Goal: Find contact information: Find contact information

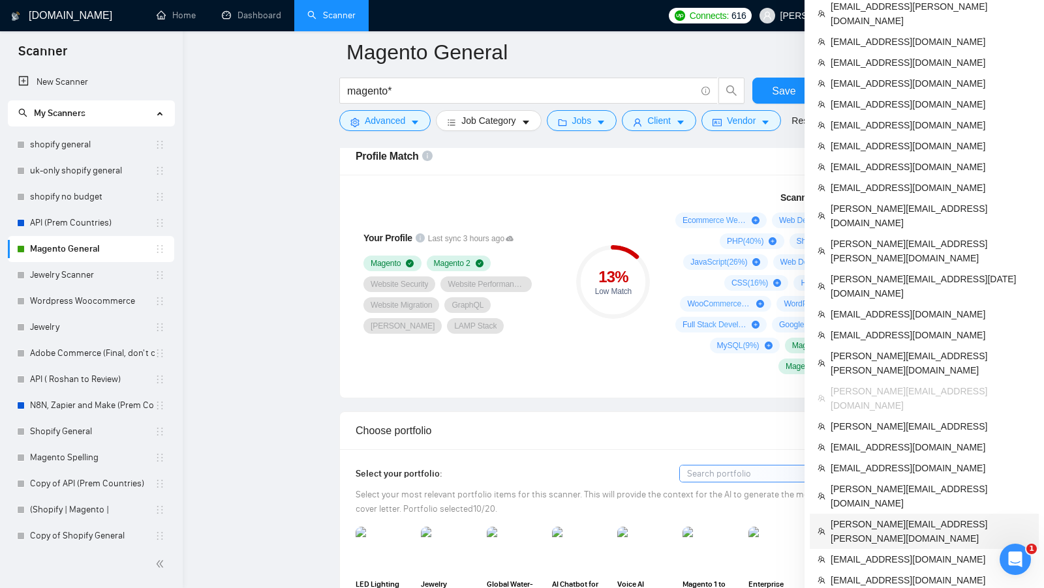
click at [898, 517] on span "[PERSON_NAME][EMAIL_ADDRESS][PERSON_NAME][DOMAIN_NAME]" at bounding box center [930, 531] width 200 height 29
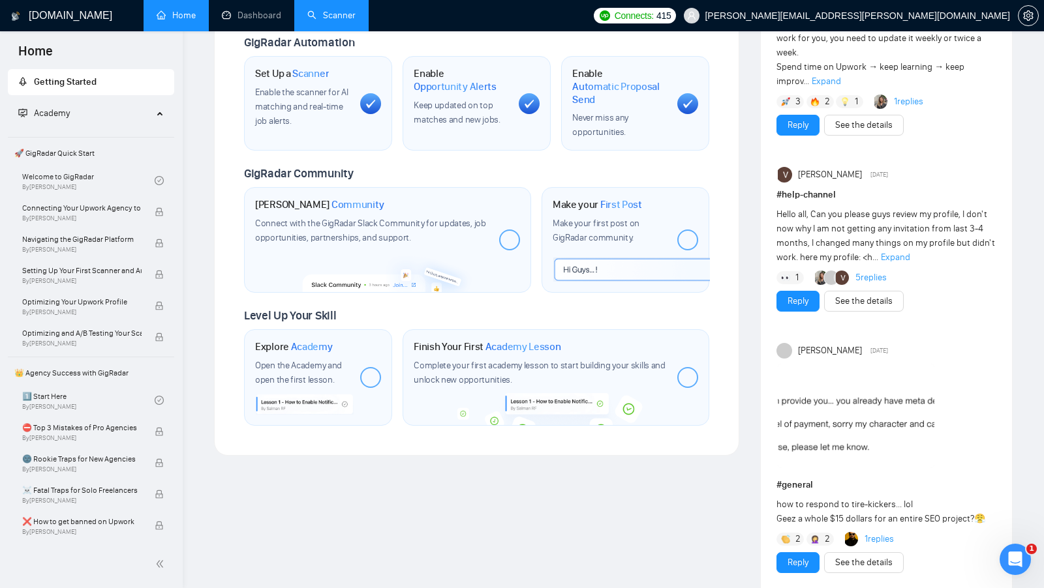
scroll to position [860, 0]
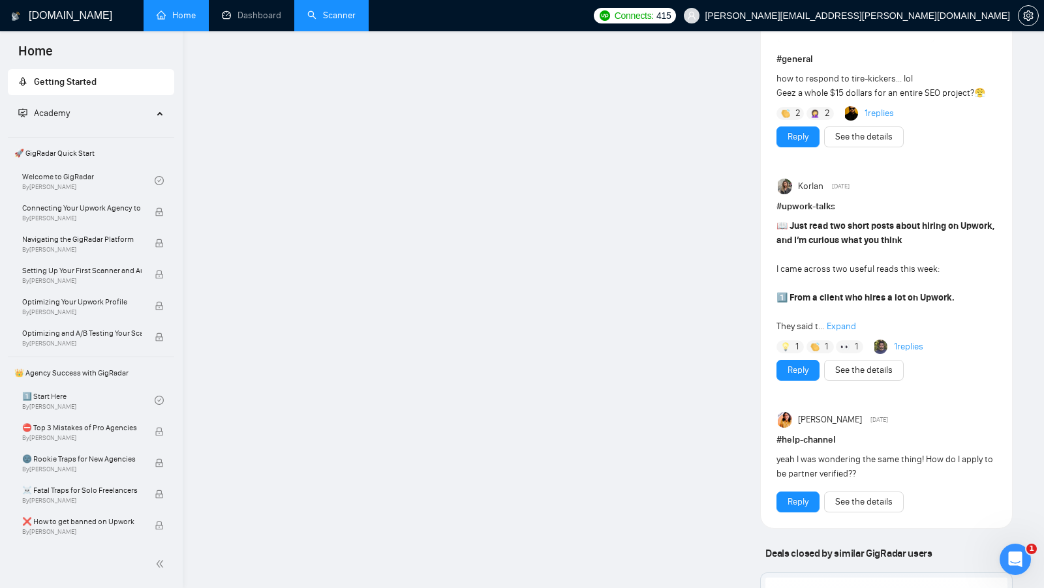
click at [348, 10] on link "Scanner" at bounding box center [331, 15] width 48 height 11
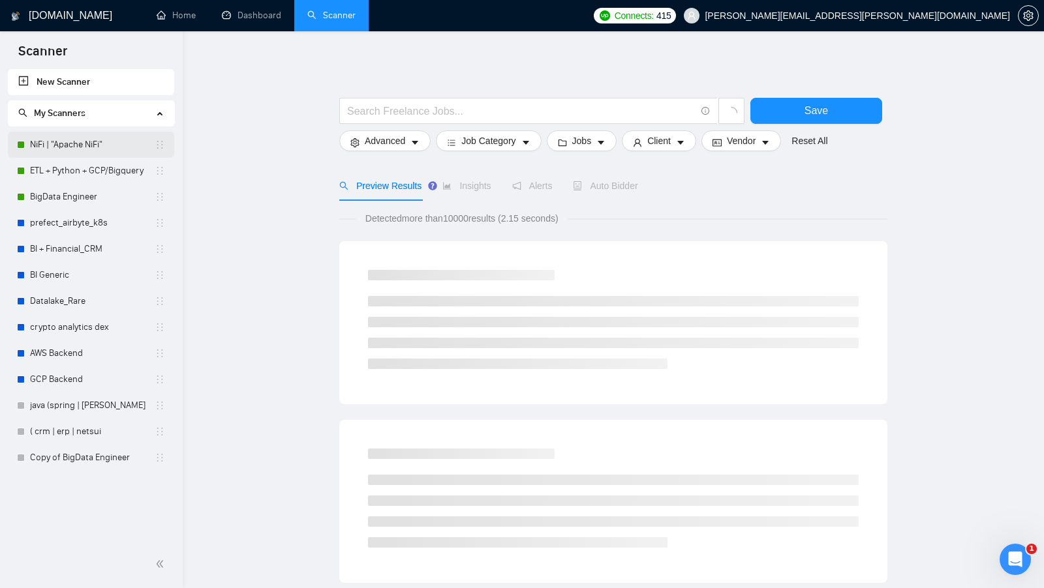
click at [80, 149] on link "NiFi | "Apache NiFi"" at bounding box center [92, 145] width 125 height 26
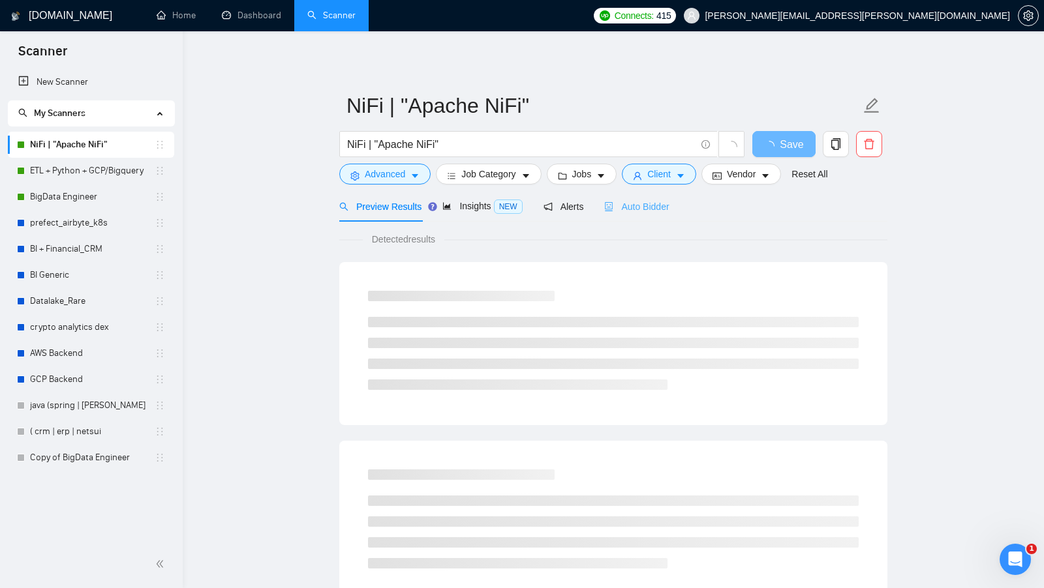
click at [654, 215] on div "Auto Bidder" at bounding box center [636, 206] width 65 height 31
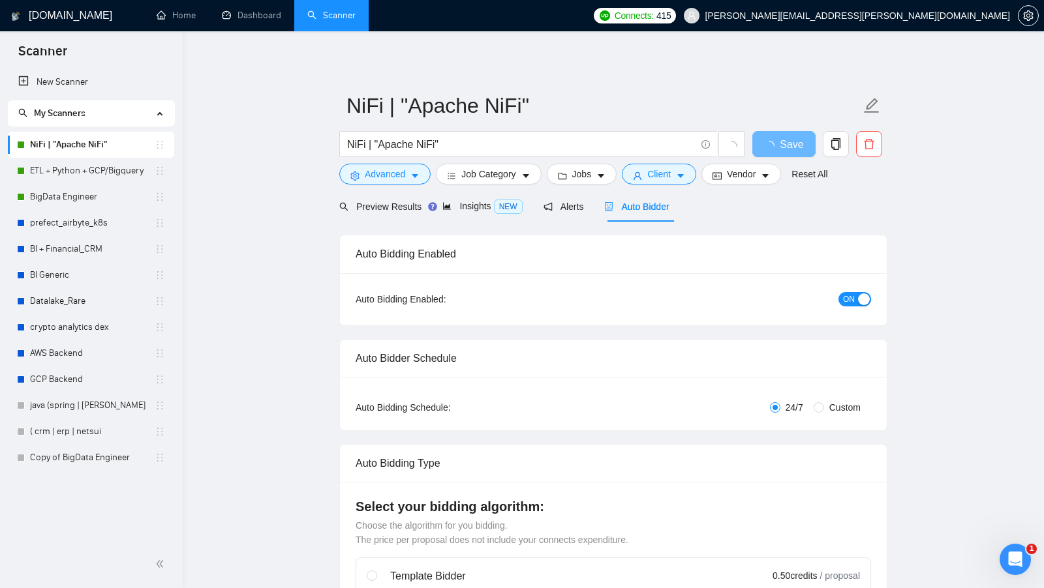
checkbox input "true"
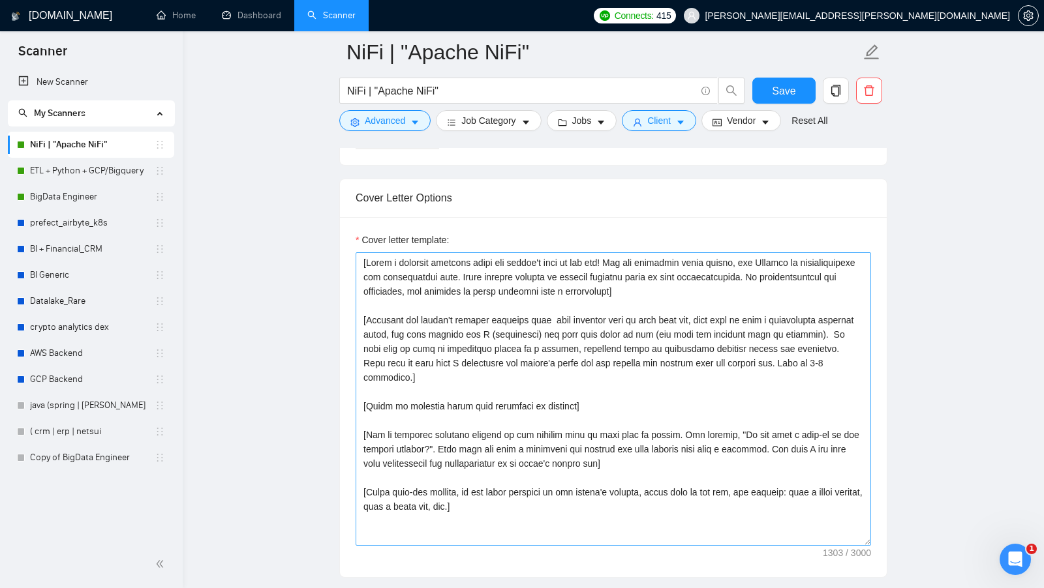
scroll to position [1473, 0]
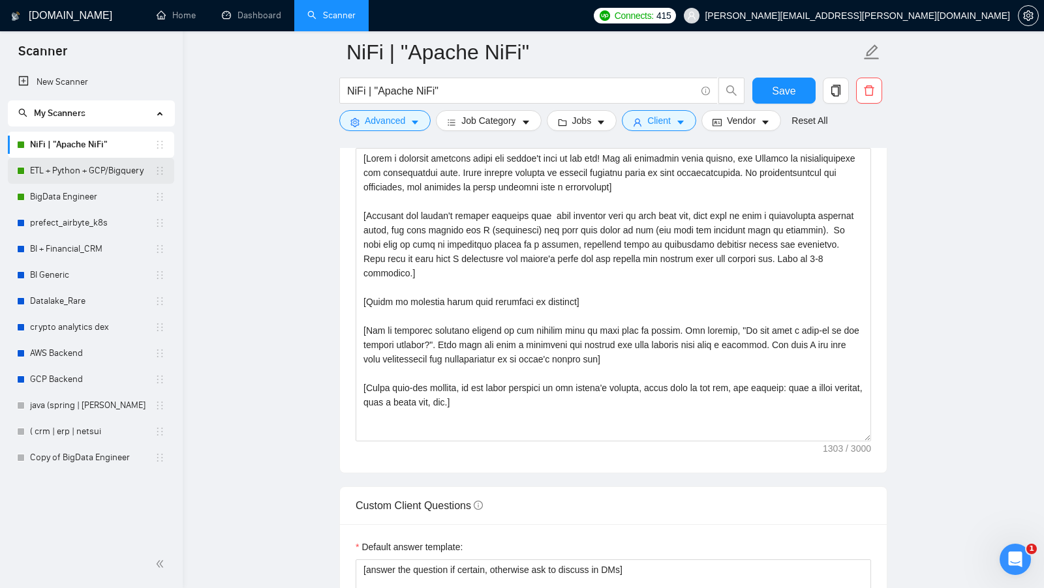
click at [114, 175] on link "ETL + Python + GCP/Bigquery" at bounding box center [92, 171] width 125 height 26
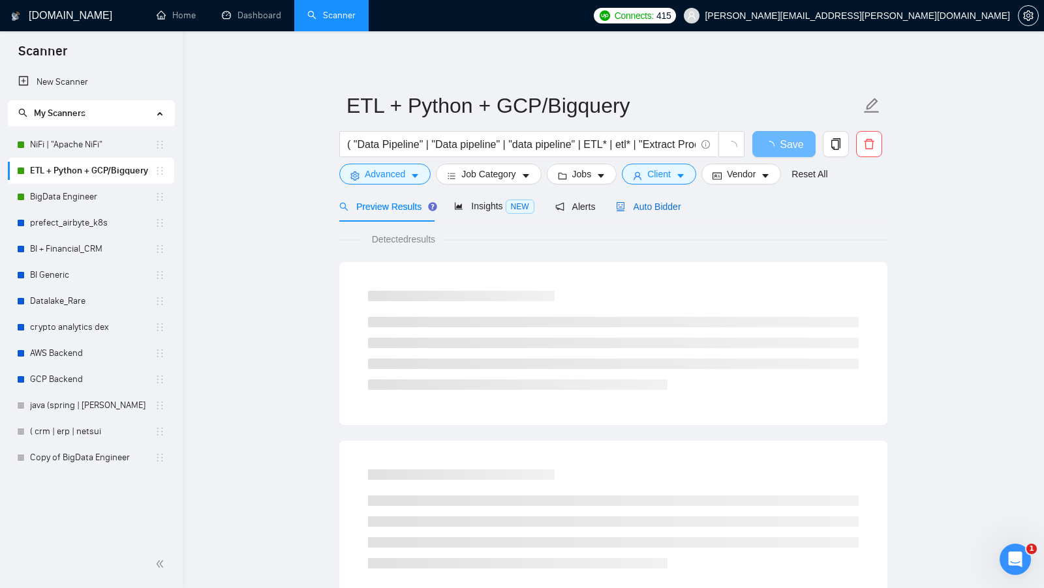
click at [672, 211] on span "Auto Bidder" at bounding box center [648, 207] width 65 height 10
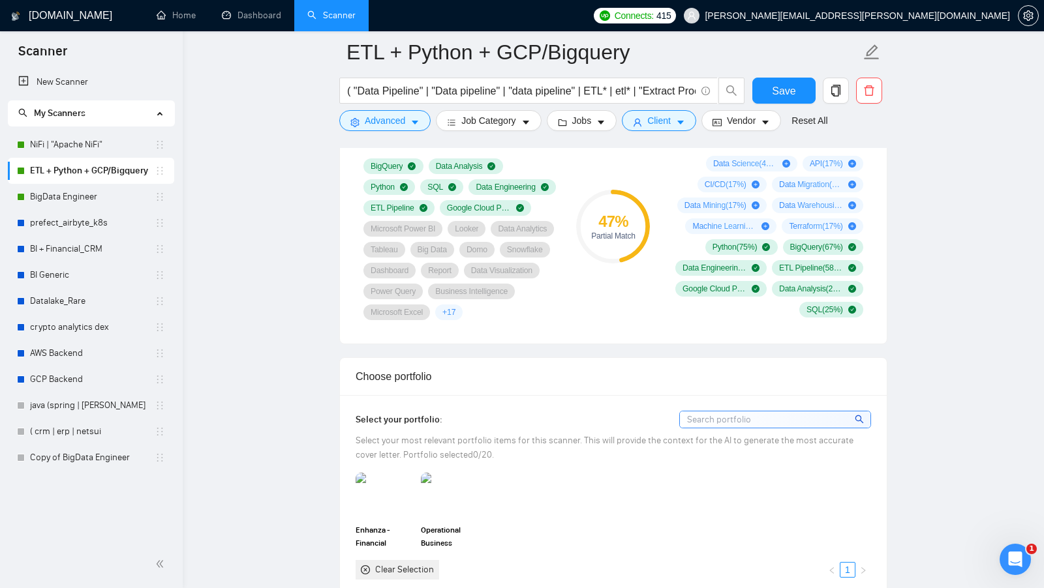
scroll to position [914, 0]
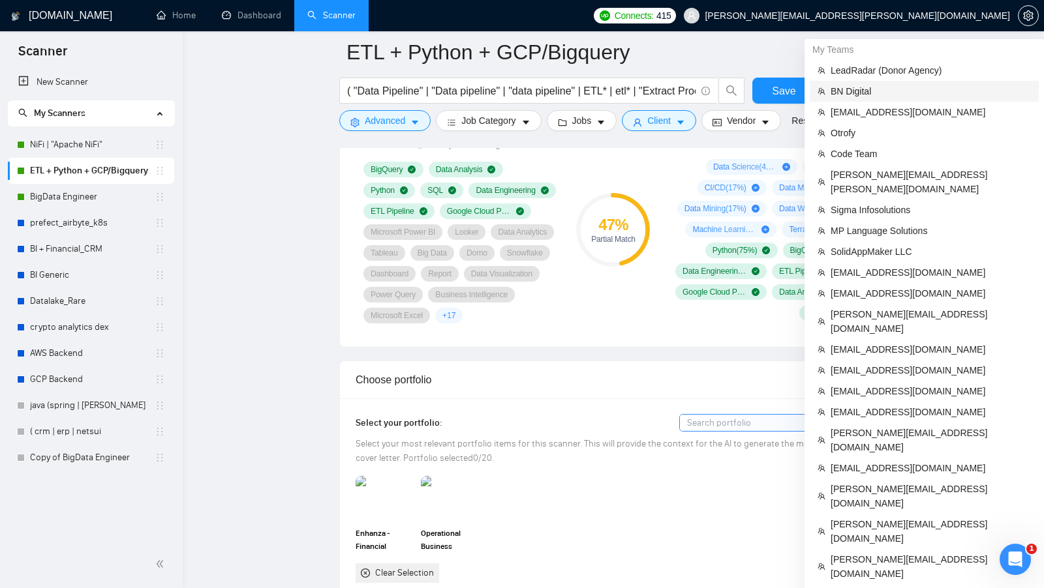
click at [914, 88] on span "BN Digital" at bounding box center [930, 91] width 200 height 14
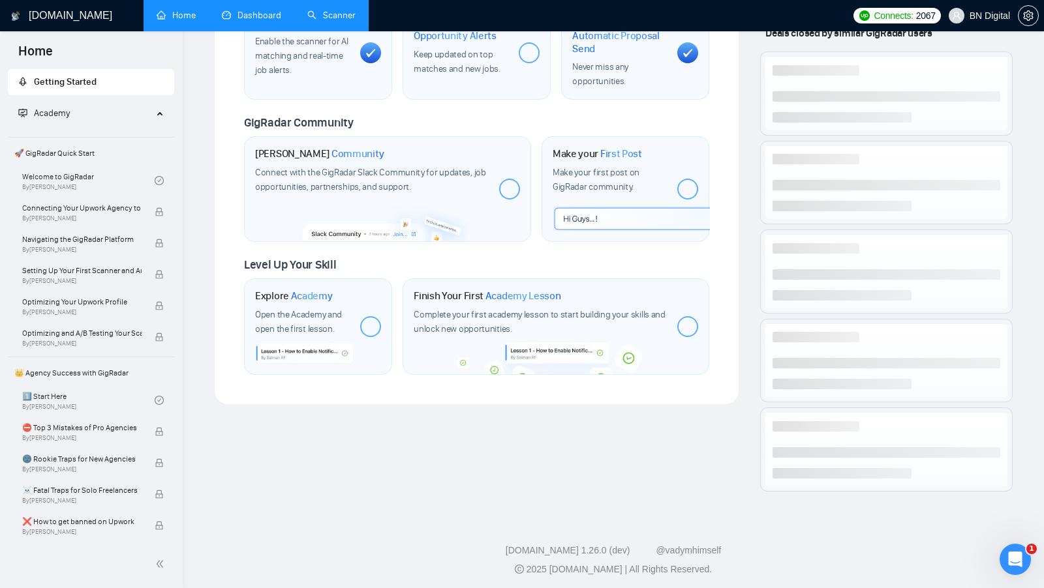
click at [265, 15] on link "Dashboard" at bounding box center [251, 15] width 59 height 11
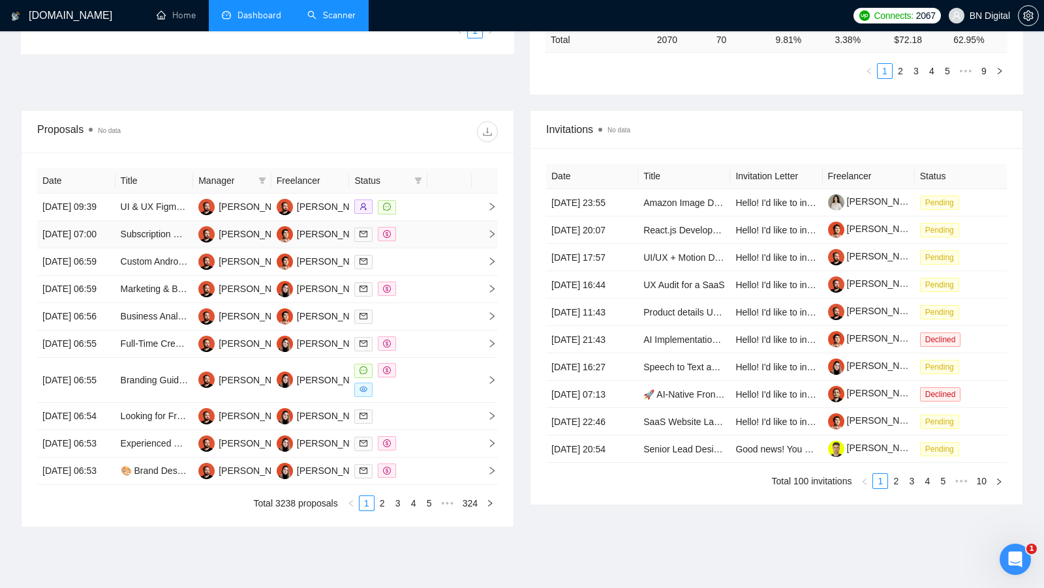
scroll to position [407, 0]
click at [435, 200] on td at bounding box center [449, 207] width 44 height 27
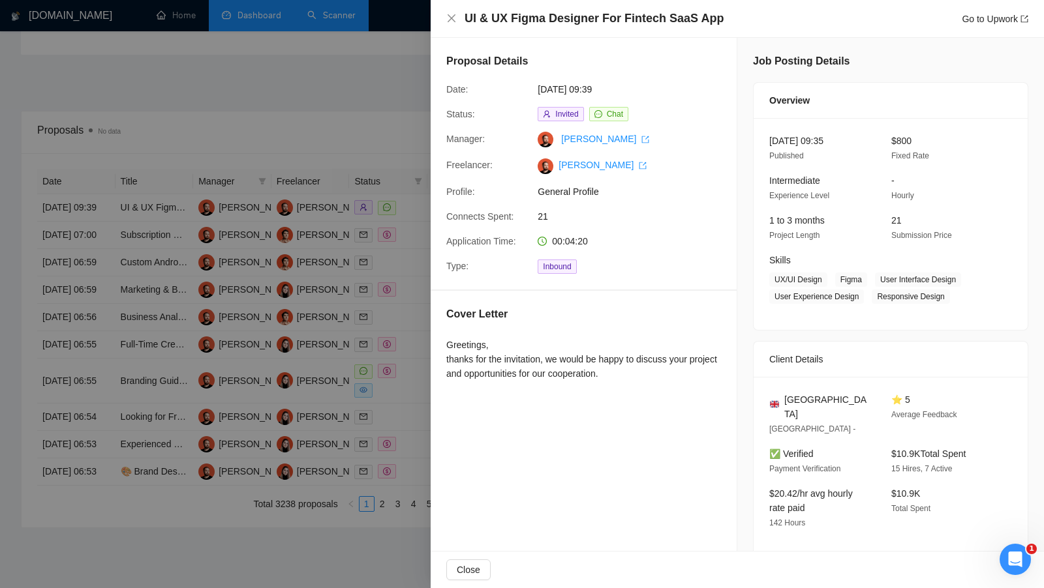
click at [340, 130] on div at bounding box center [522, 294] width 1044 height 588
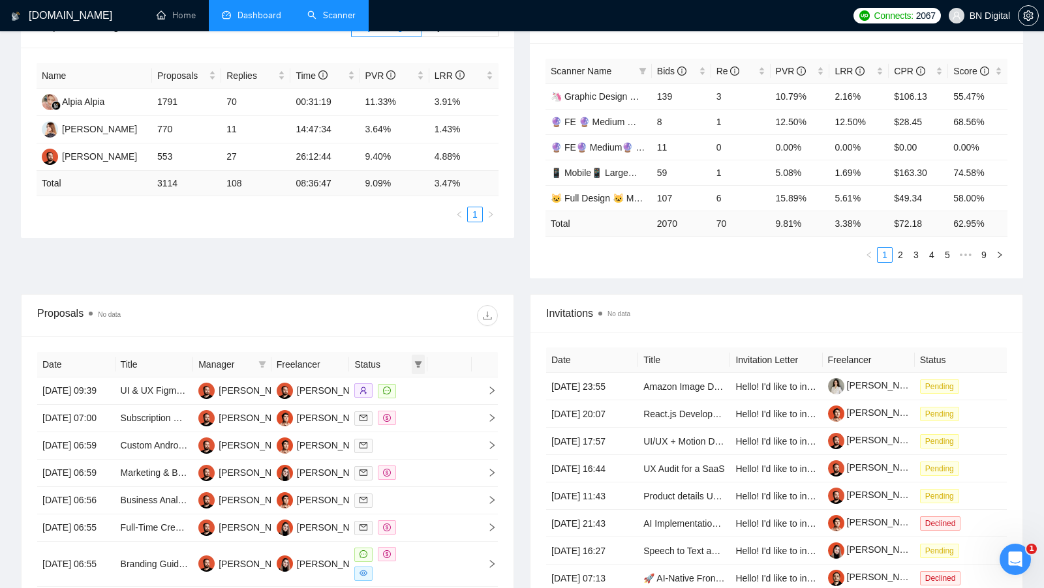
scroll to position [256, 0]
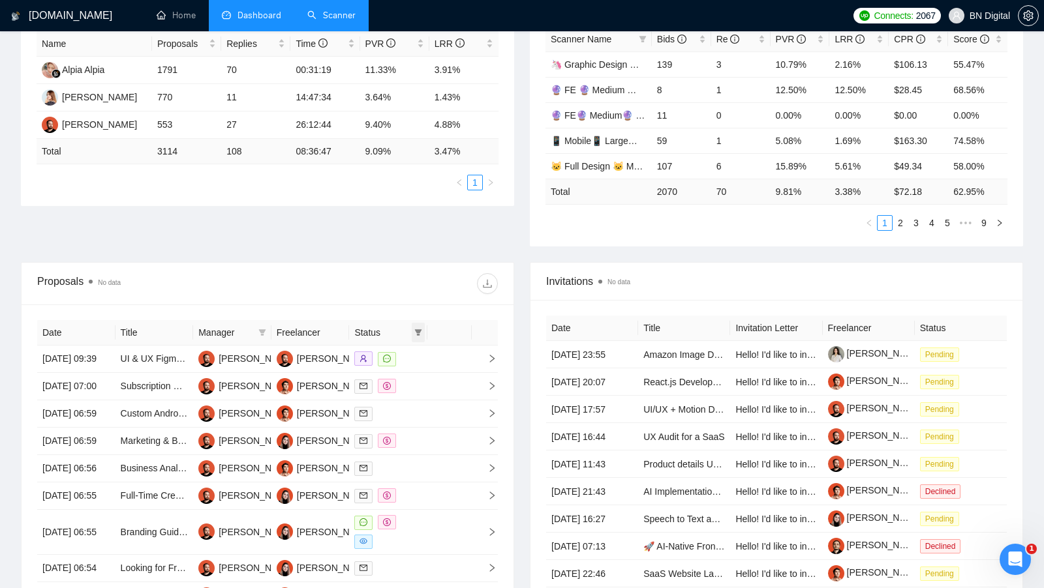
click at [417, 329] on icon "filter" at bounding box center [418, 332] width 7 height 7
click at [378, 350] on span "Chat" at bounding box center [376, 354] width 25 height 10
checkbox input "true"
click at [432, 250] on div "Proposal Sending Stats No data By manager By Freelancer Name Proposals Replies …" at bounding box center [522, 118] width 1018 height 288
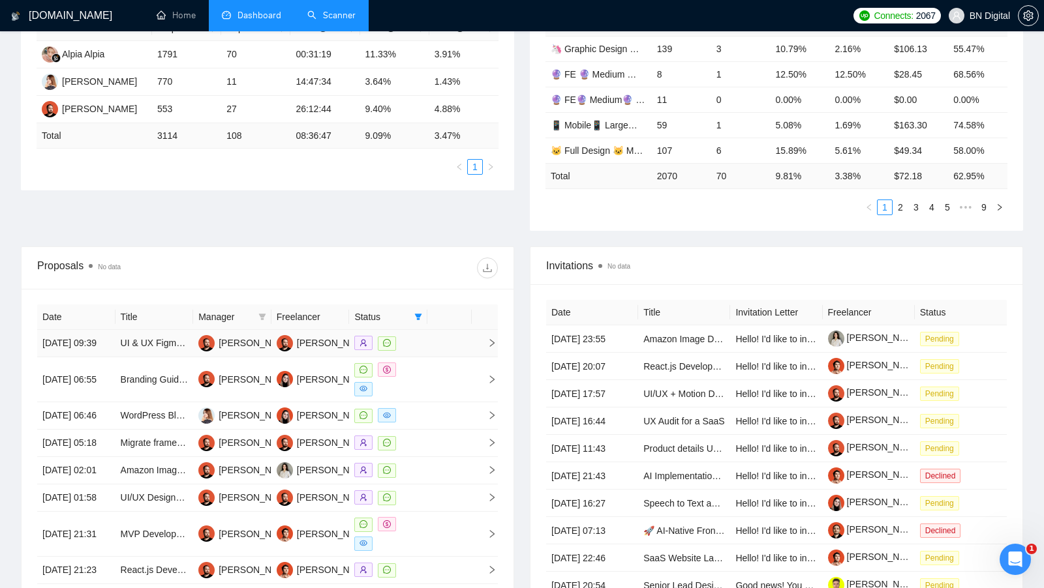
scroll to position [305, 0]
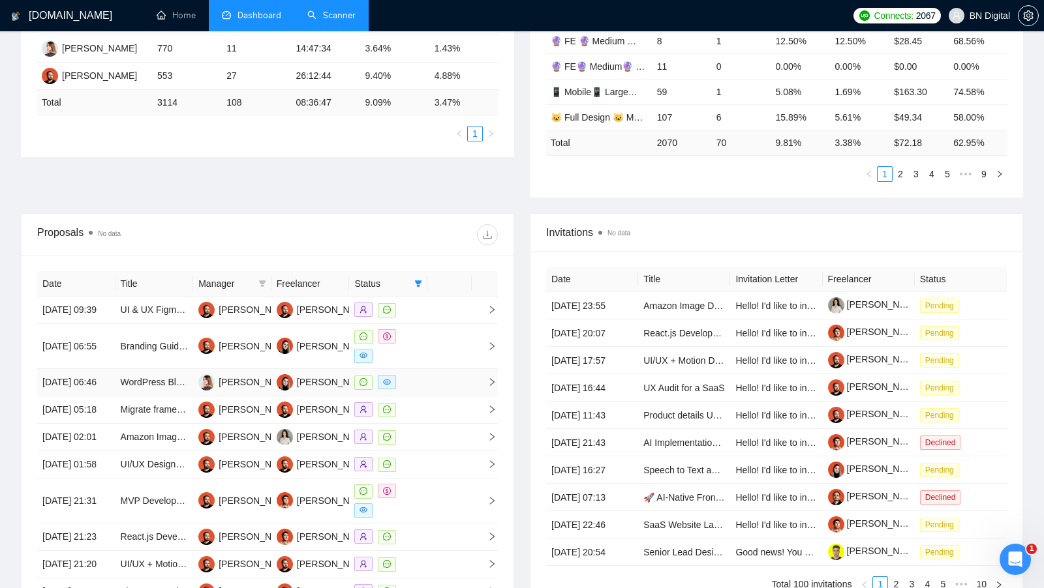
click at [426, 386] on td at bounding box center [388, 382] width 78 height 27
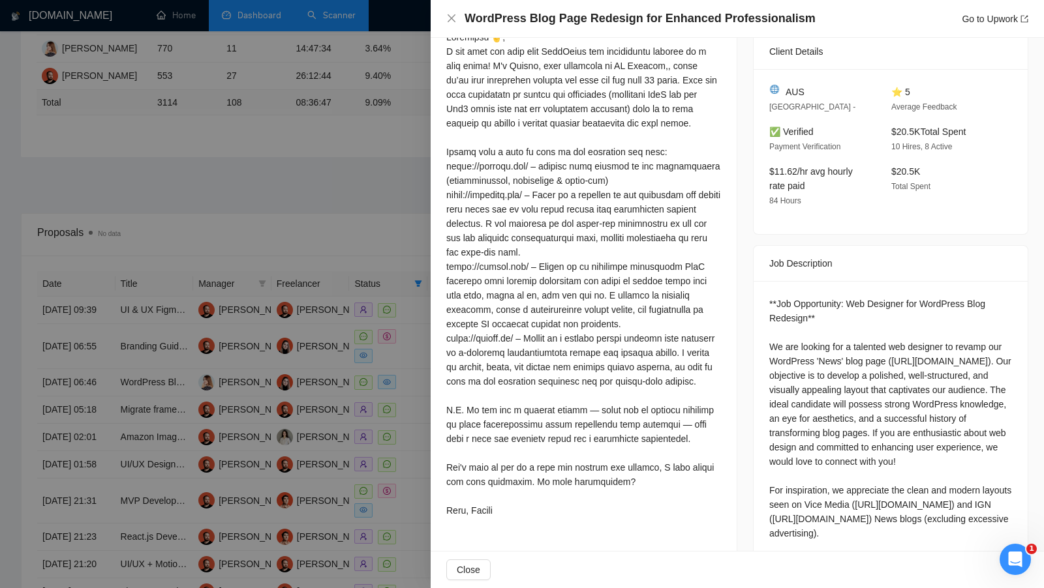
scroll to position [374, 0]
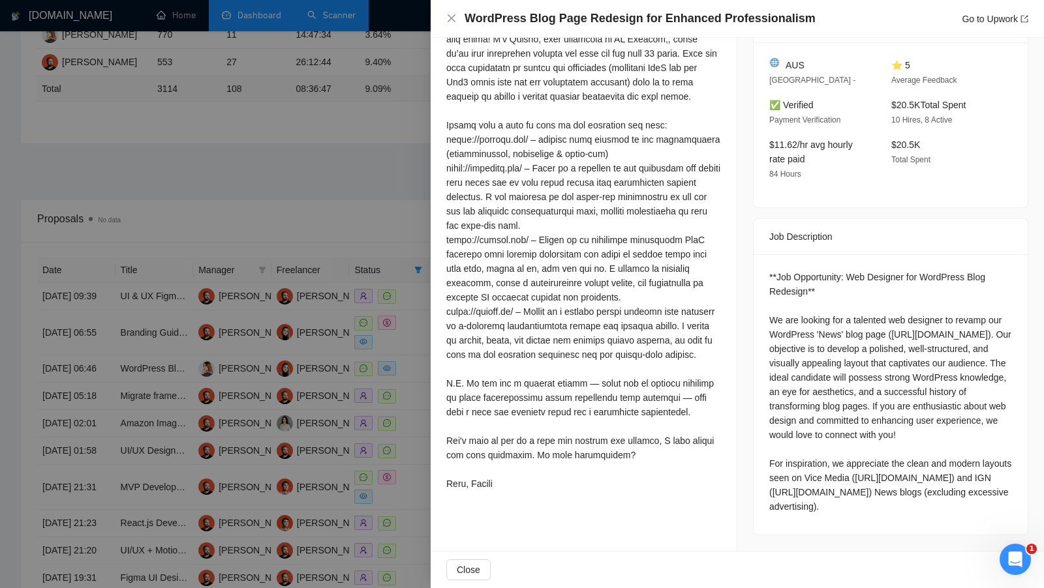
click at [375, 194] on div at bounding box center [522, 294] width 1044 height 588
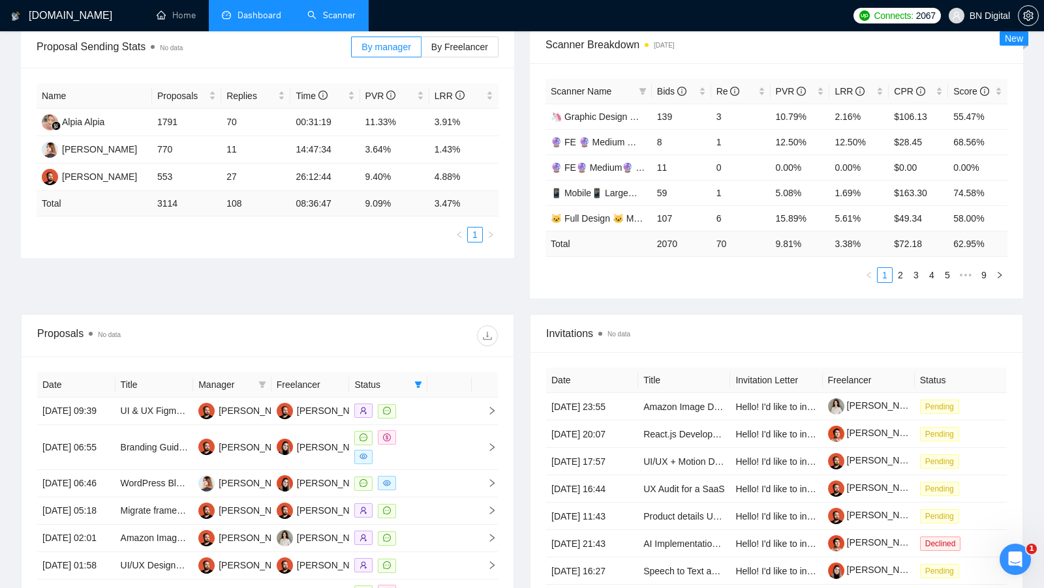
scroll to position [202, 0]
click at [1020, 18] on span "setting" at bounding box center [1028, 15] width 20 height 10
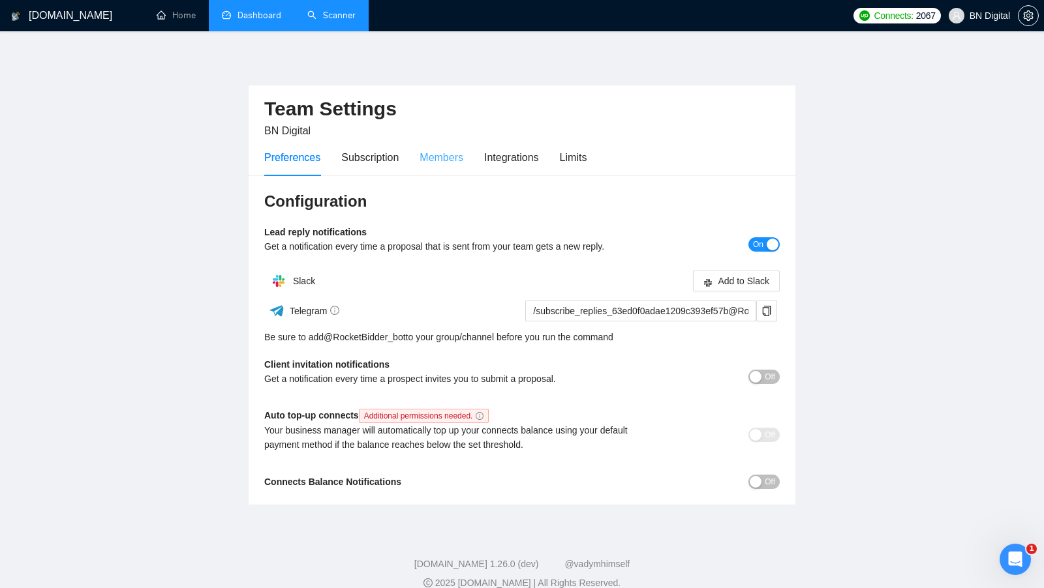
click at [454, 144] on div "Members" at bounding box center [441, 157] width 44 height 37
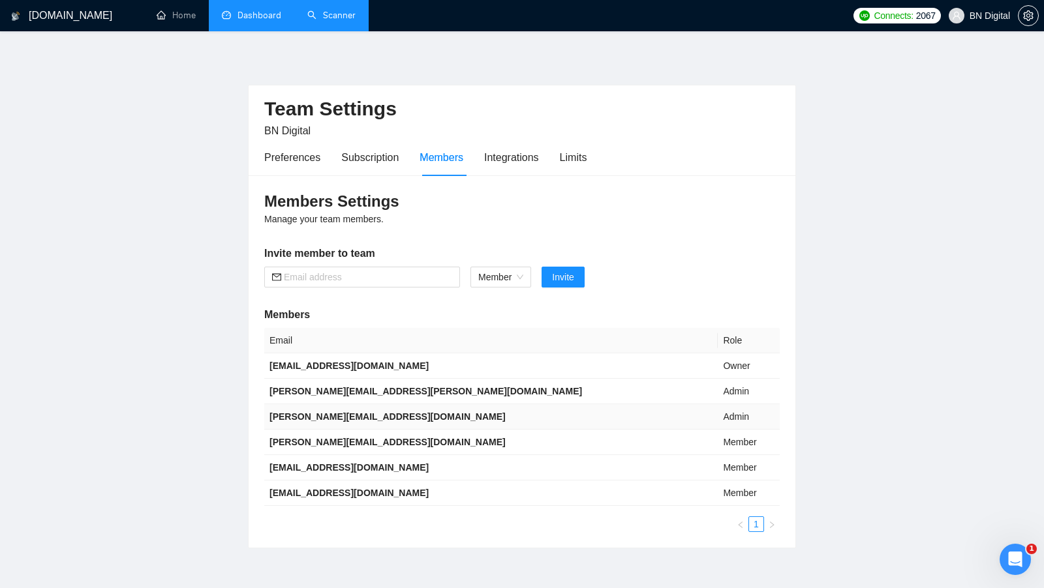
click at [393, 414] on b "[PERSON_NAME][EMAIL_ADDRESS][DOMAIN_NAME]" at bounding box center [387, 417] width 236 height 10
copy b "[PERSON_NAME][EMAIL_ADDRESS][DOMAIN_NAME]"
click at [271, 21] on link "Dashboard" at bounding box center [251, 15] width 59 height 11
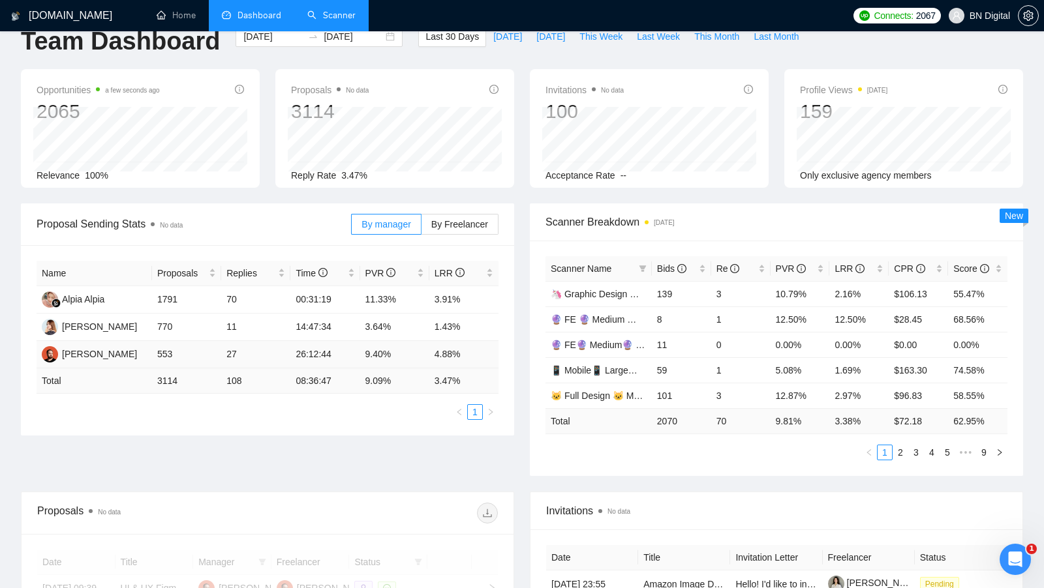
scroll to position [22, 0]
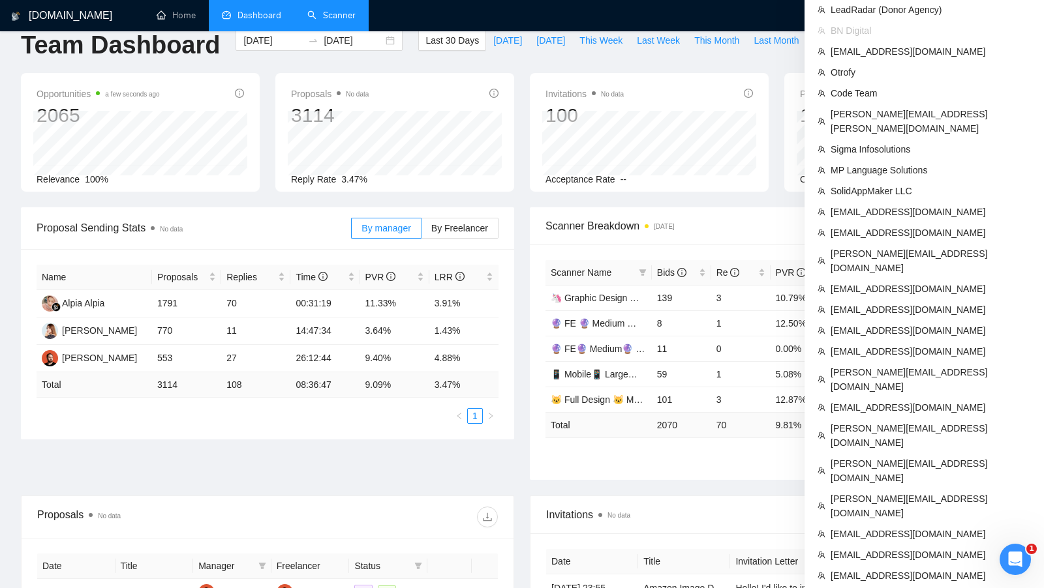
click at [1035, 17] on span "setting" at bounding box center [1028, 15] width 20 height 10
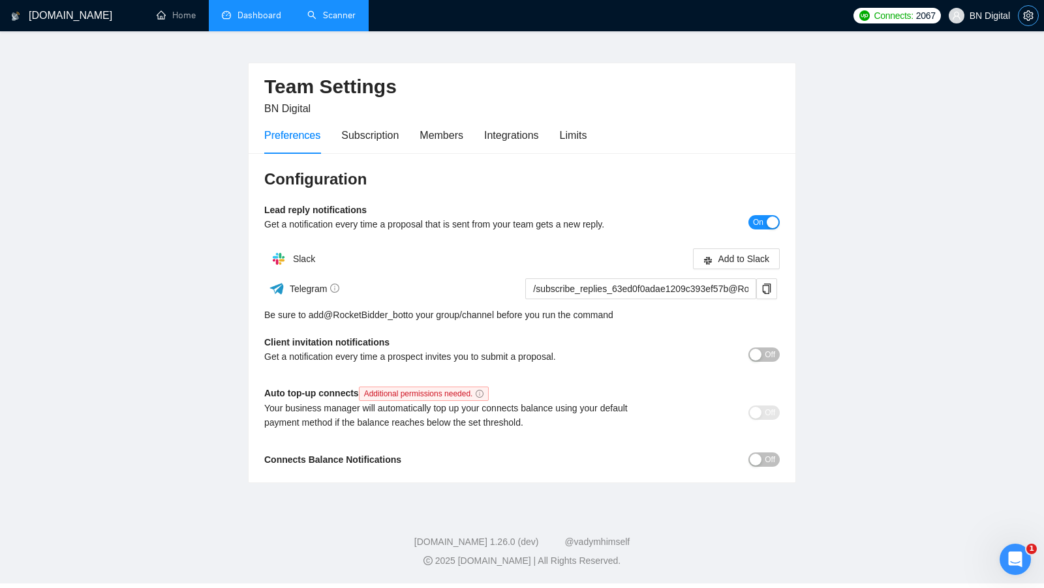
scroll to position [16, 0]
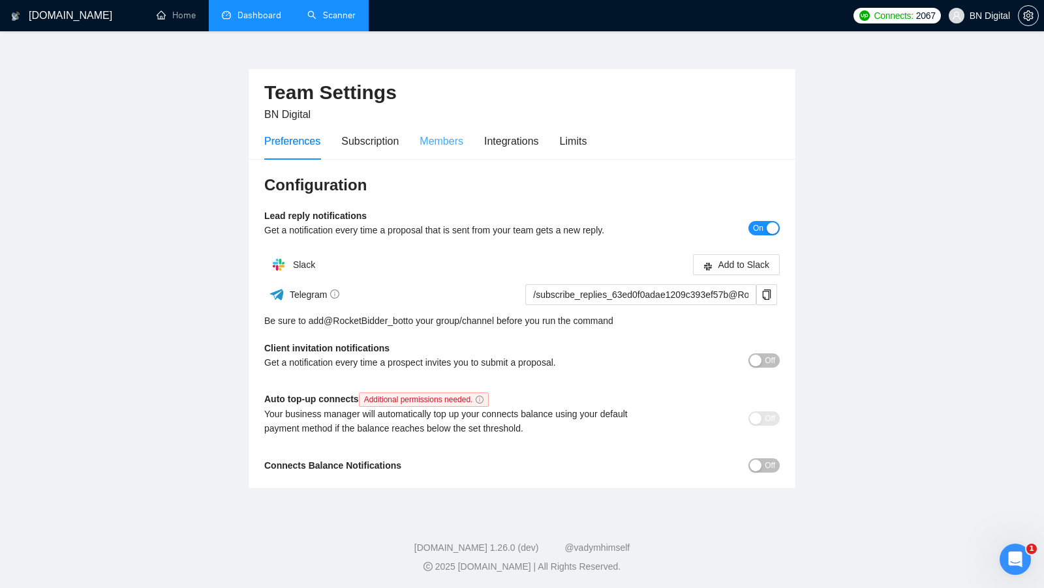
click at [440, 156] on div "Members" at bounding box center [441, 141] width 44 height 37
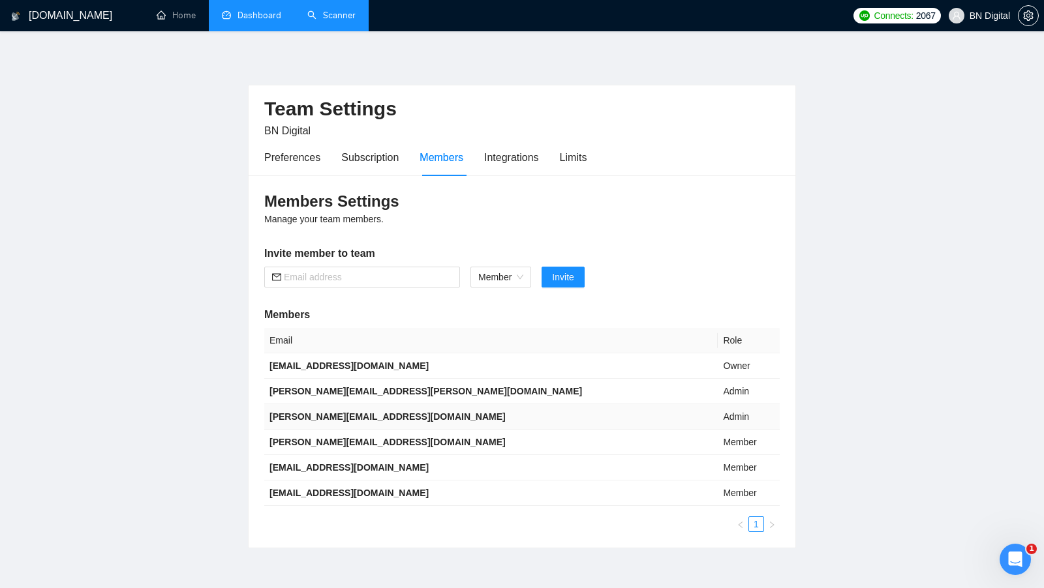
click at [417, 416] on b "[PERSON_NAME][EMAIL_ADDRESS][DOMAIN_NAME]" at bounding box center [387, 417] width 236 height 10
copy b "[PERSON_NAME][EMAIL_ADDRESS][DOMAIN_NAME]"
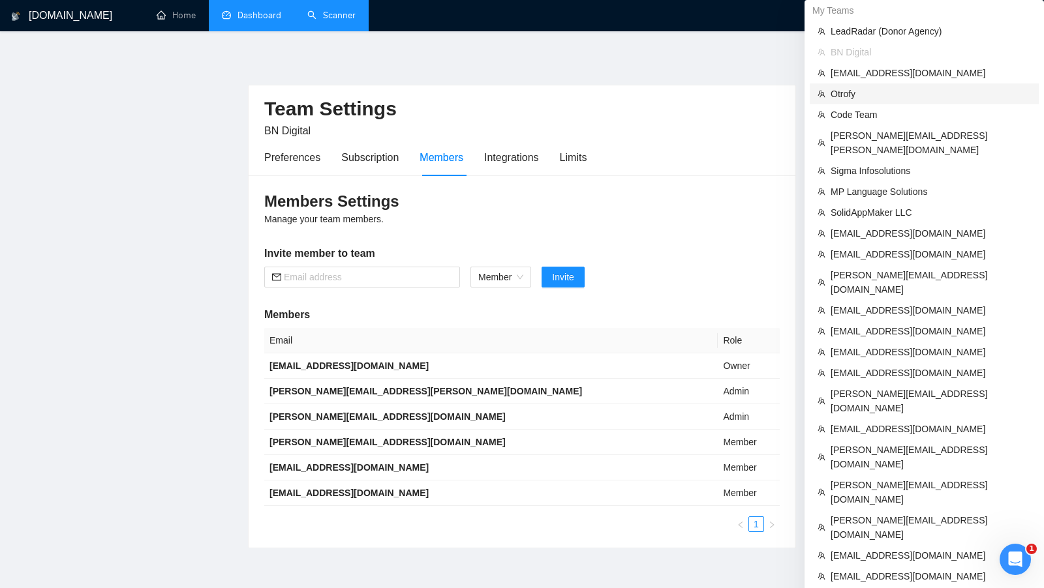
click at [921, 100] on span "Otrofy" at bounding box center [930, 94] width 200 height 14
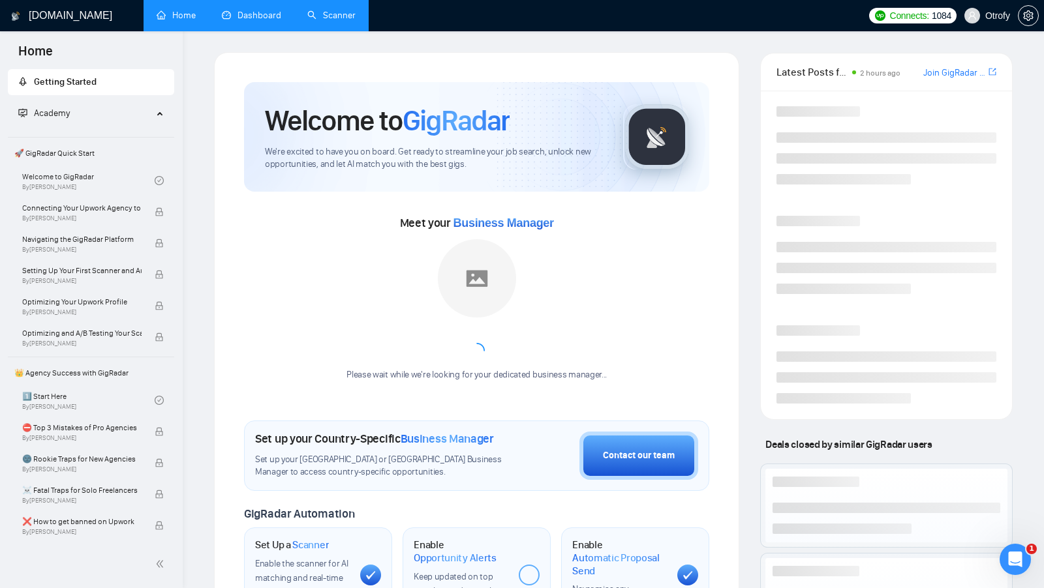
click at [255, 31] on li "Dashboard" at bounding box center [251, 15] width 85 height 31
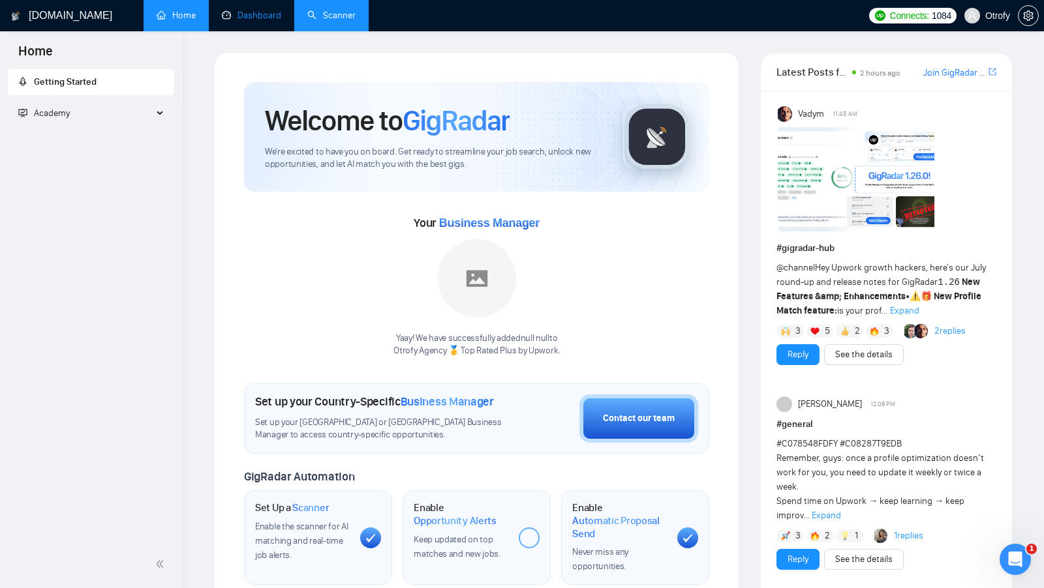
click at [254, 21] on link "Dashboard" at bounding box center [251, 15] width 59 height 11
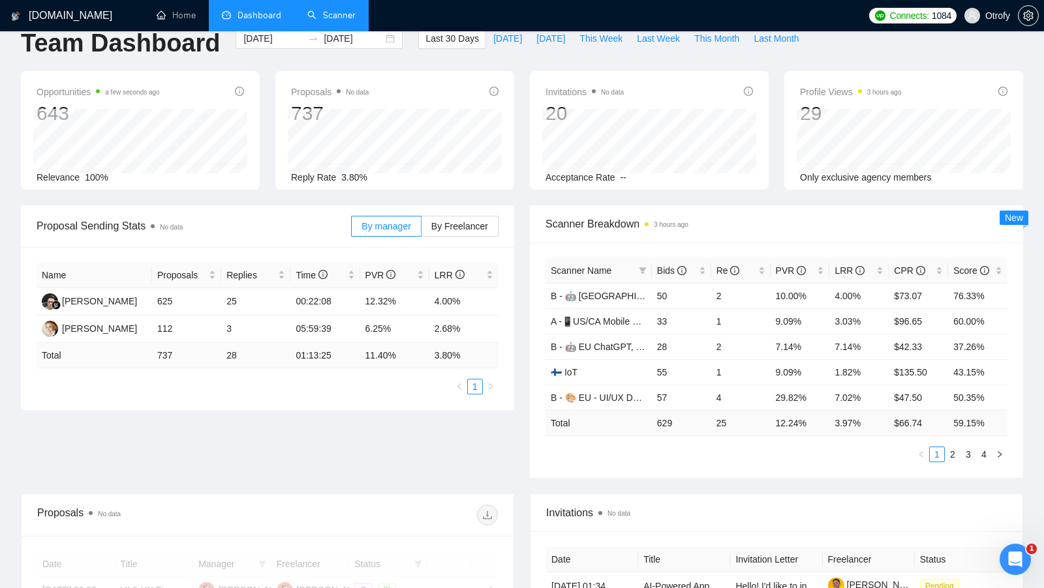
scroll to position [23, 0]
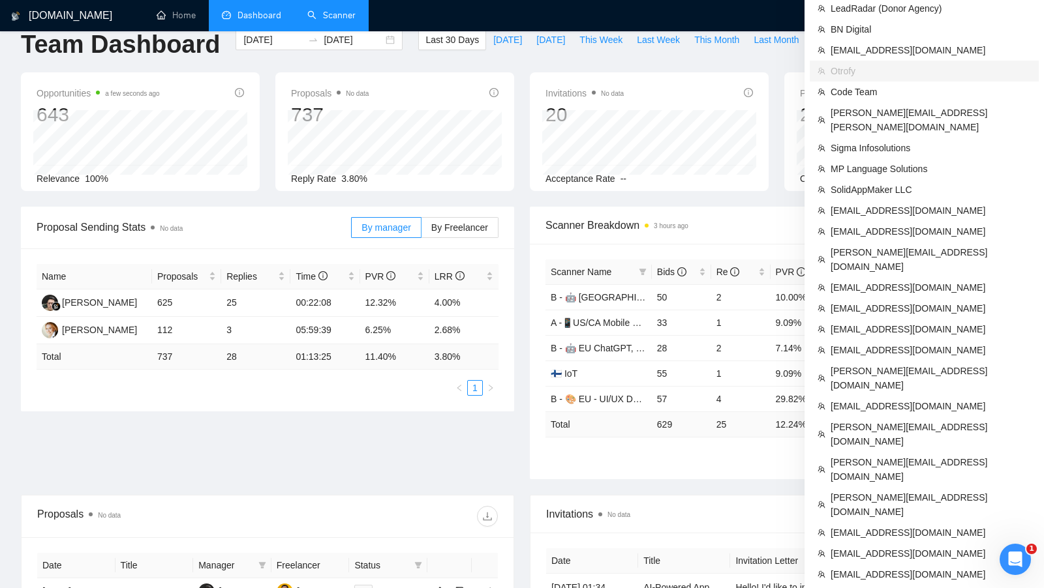
click at [1026, 12] on icon "setting" at bounding box center [1028, 15] width 10 height 10
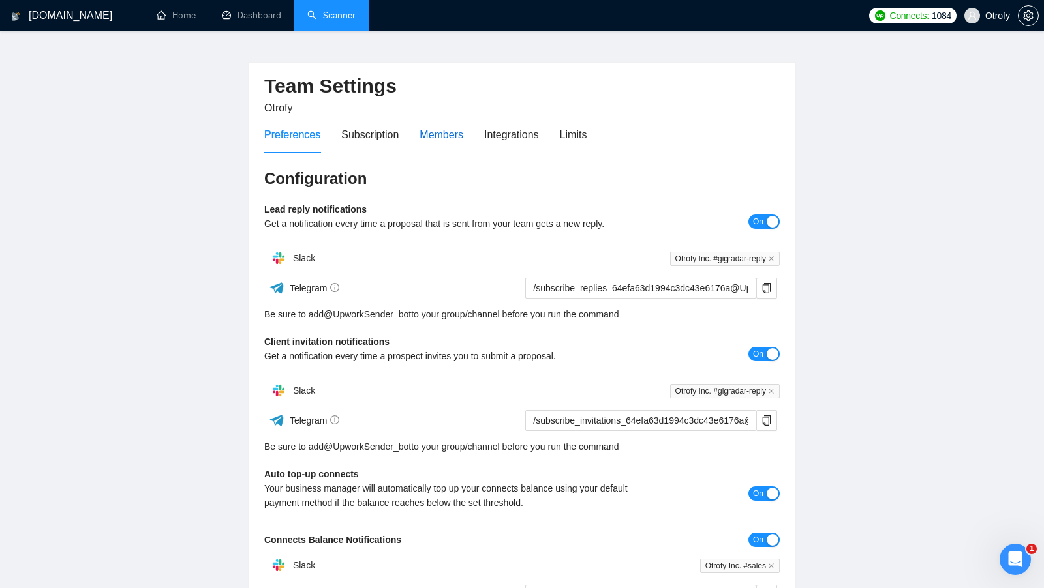
click at [459, 127] on div "Members" at bounding box center [441, 135] width 44 height 16
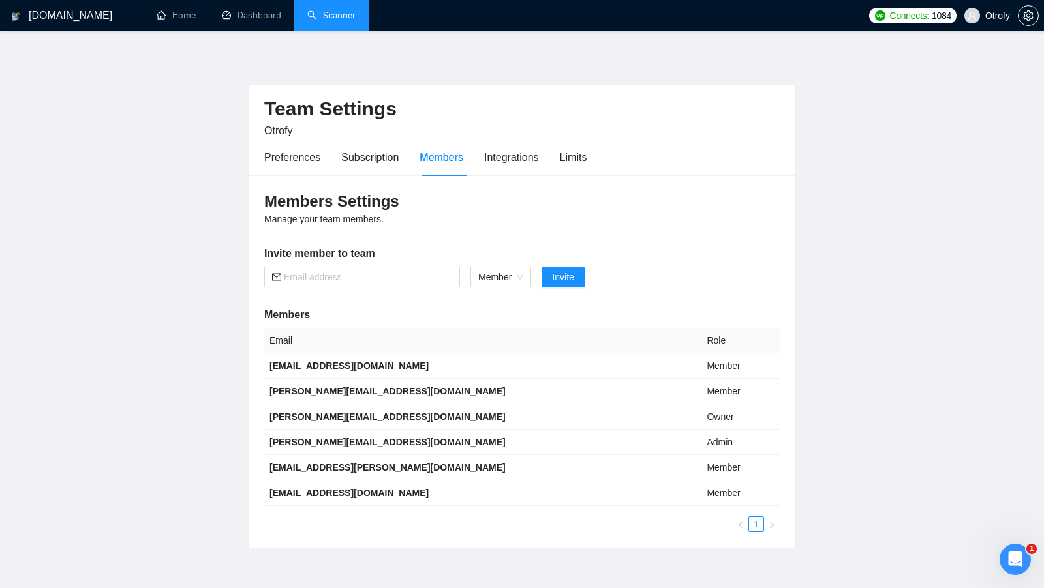
scroll to position [29, 0]
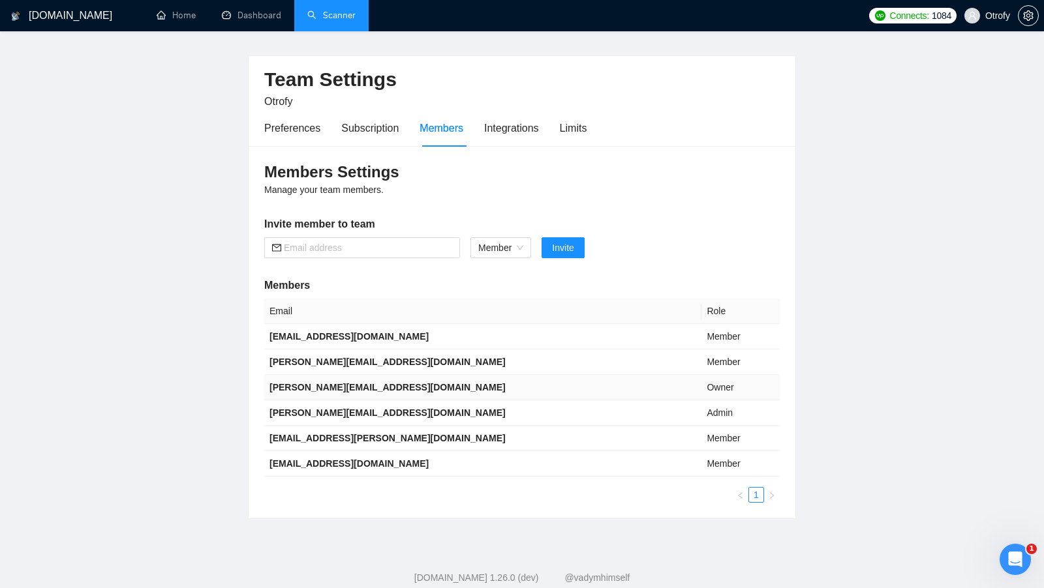
click at [337, 385] on b "[PERSON_NAME][EMAIL_ADDRESS][DOMAIN_NAME]" at bounding box center [387, 387] width 236 height 10
click at [336, 385] on b "[PERSON_NAME][EMAIL_ADDRESS][DOMAIN_NAME]" at bounding box center [387, 387] width 236 height 10
copy b "[PERSON_NAME][EMAIL_ADDRESS][DOMAIN_NAME]"
click at [327, 412] on b "[PERSON_NAME][EMAIL_ADDRESS][DOMAIN_NAME]" at bounding box center [387, 413] width 236 height 10
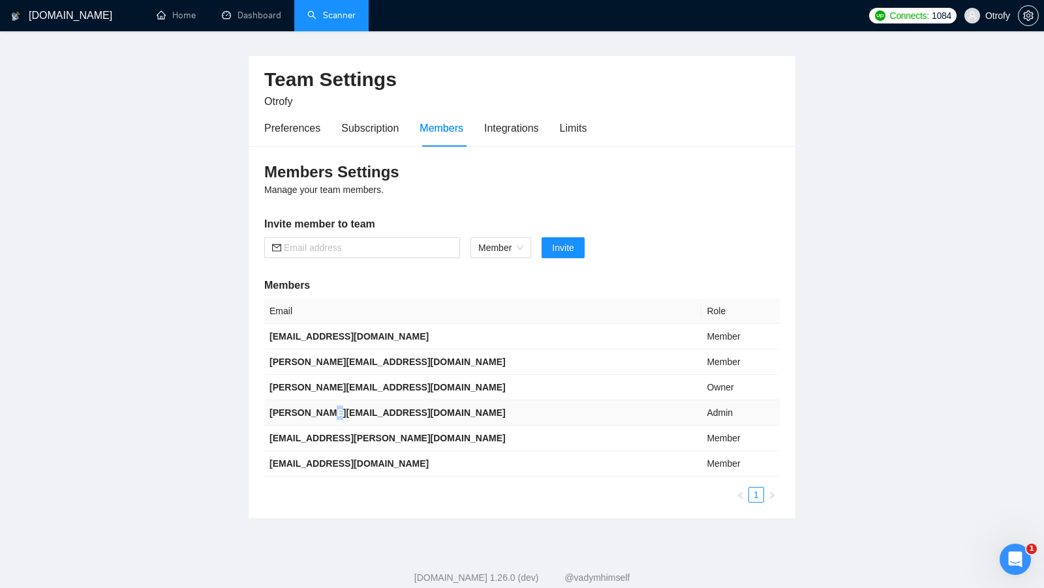
click at [327, 412] on b "[PERSON_NAME][EMAIL_ADDRESS][DOMAIN_NAME]" at bounding box center [387, 413] width 236 height 10
copy b "[PERSON_NAME][EMAIL_ADDRESS][DOMAIN_NAME]"
click at [241, 21] on link "Dashboard" at bounding box center [251, 15] width 59 height 11
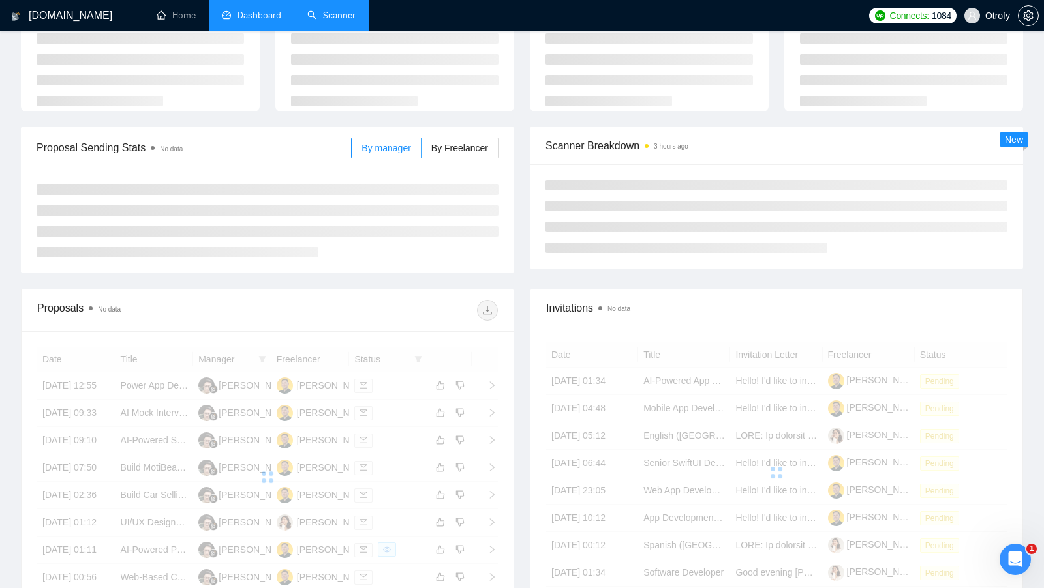
scroll to position [72, 0]
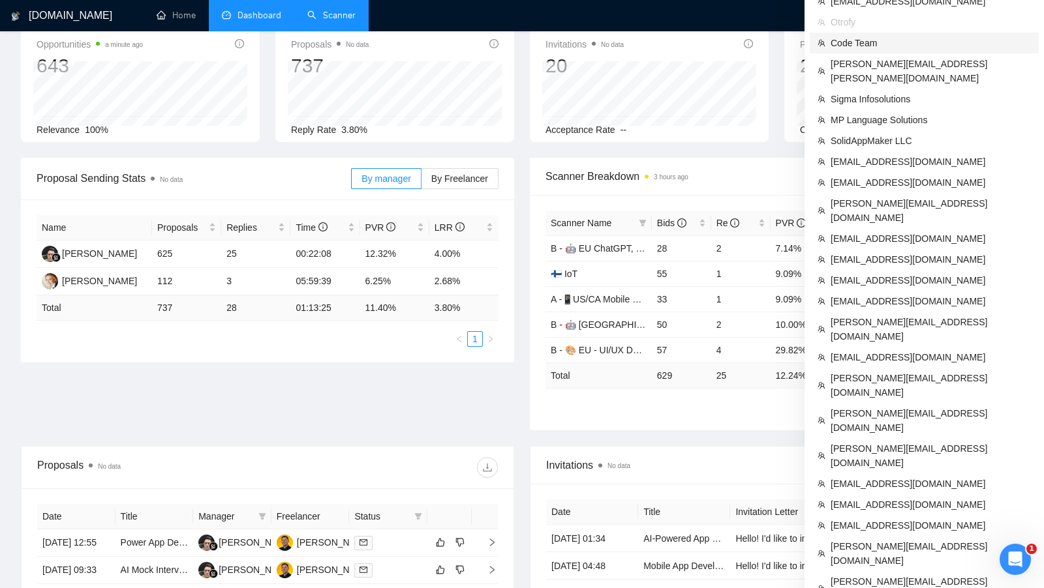
click at [939, 47] on span "Code Team" at bounding box center [930, 43] width 200 height 14
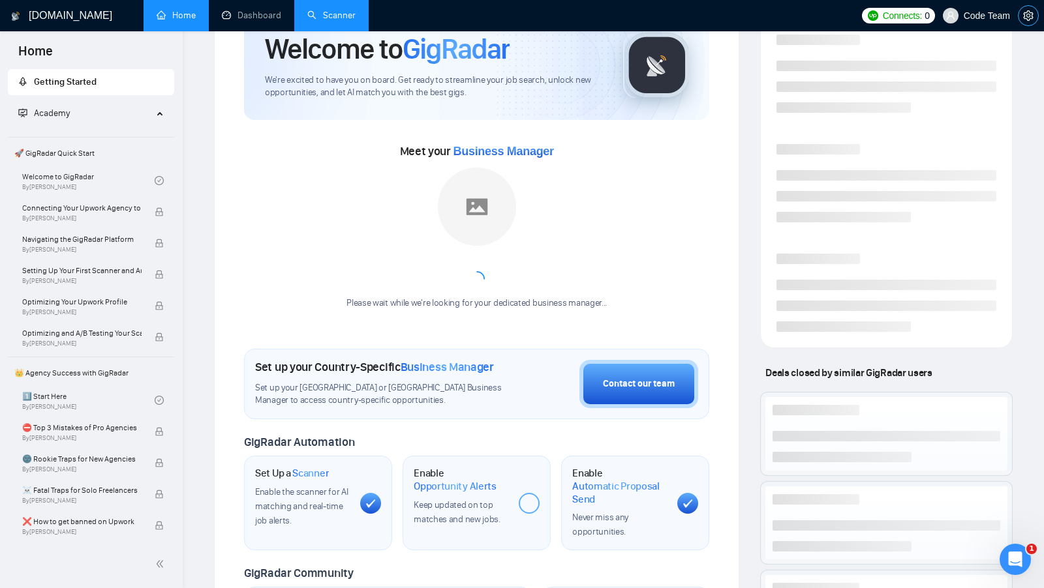
click at [1021, 19] on span "setting" at bounding box center [1028, 15] width 20 height 10
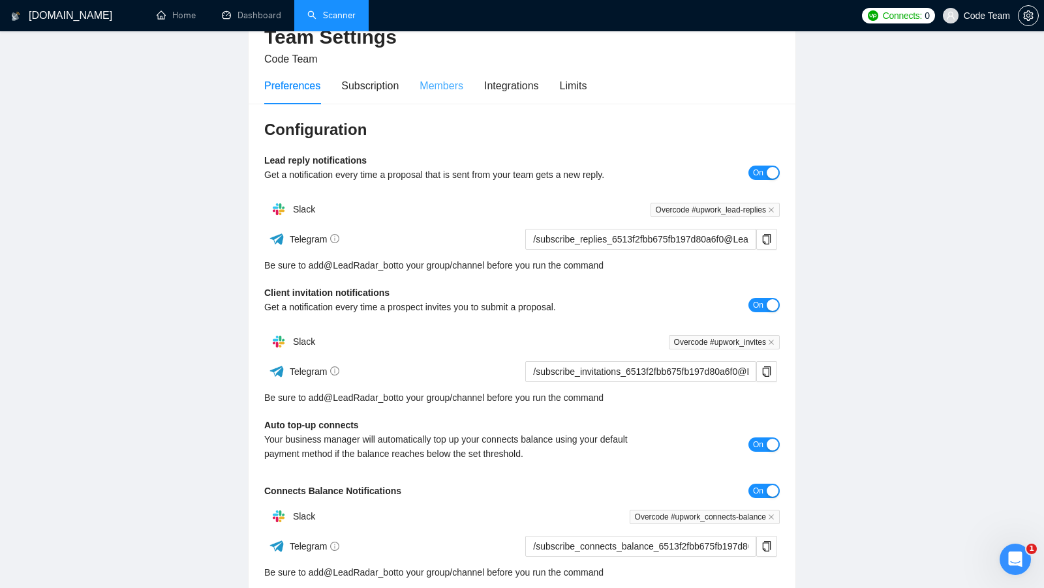
click at [466, 83] on div "Preferences Subscription Members Integrations Limits" at bounding box center [425, 85] width 322 height 37
click at [457, 112] on div "Configuration Lead reply notifications Get a notification every time a proposal…" at bounding box center [522, 386] width 547 height 564
click at [446, 89] on div "Members" at bounding box center [441, 86] width 44 height 16
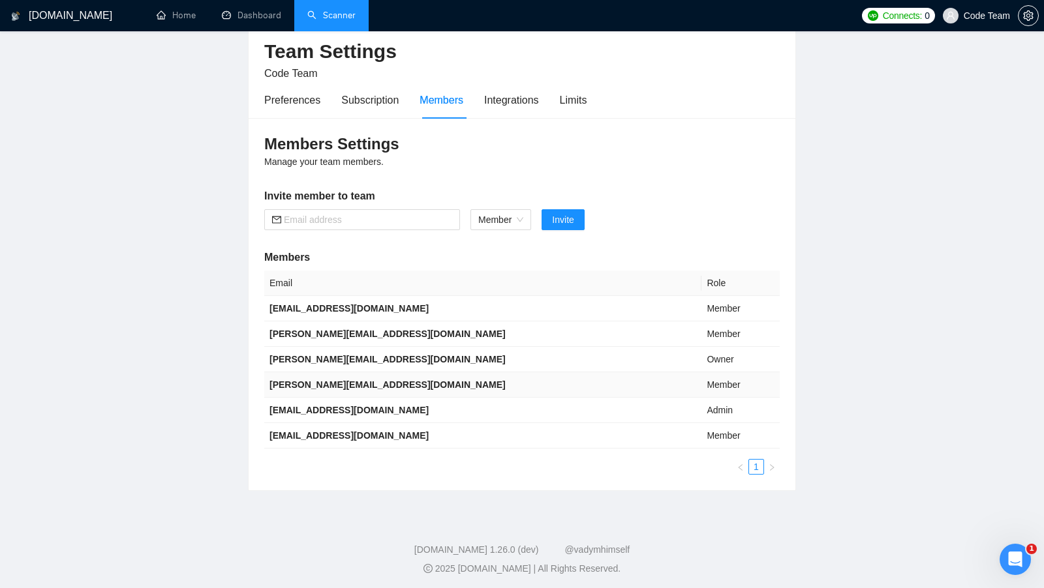
click at [362, 382] on td "[PERSON_NAME][EMAIL_ADDRESS][DOMAIN_NAME]" at bounding box center [482, 384] width 437 height 25
click at [361, 382] on td "[PERSON_NAME][EMAIL_ADDRESS][DOMAIN_NAME]" at bounding box center [482, 384] width 437 height 25
copy b "[PERSON_NAME][EMAIL_ADDRESS][DOMAIN_NAME]"
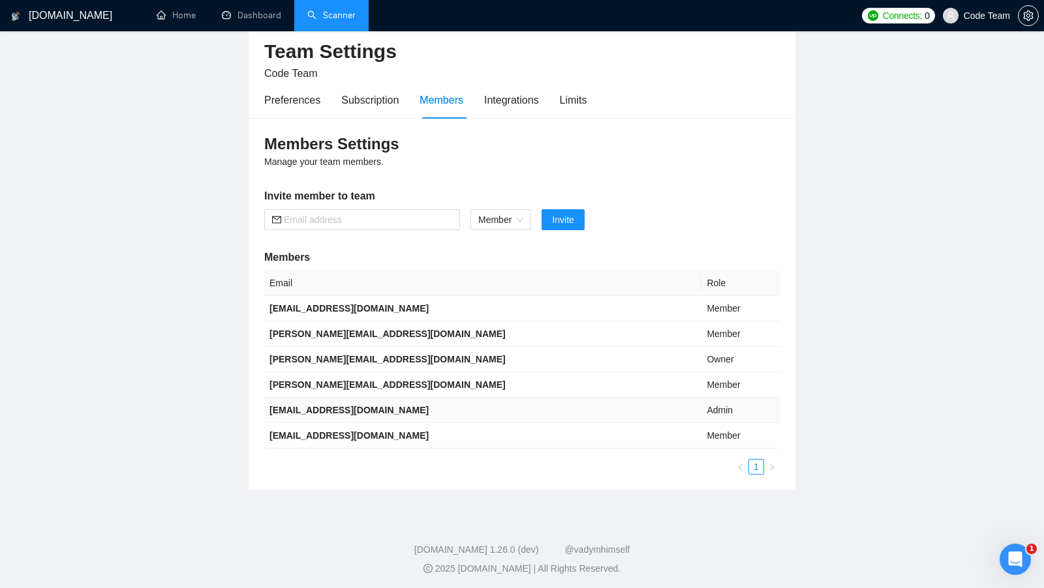
click at [331, 407] on b "[EMAIL_ADDRESS][DOMAIN_NAME]" at bounding box center [348, 410] width 159 height 10
copy b "[EMAIL_ADDRESS][DOMAIN_NAME]"
click at [279, 21] on link "Dashboard" at bounding box center [251, 15] width 59 height 11
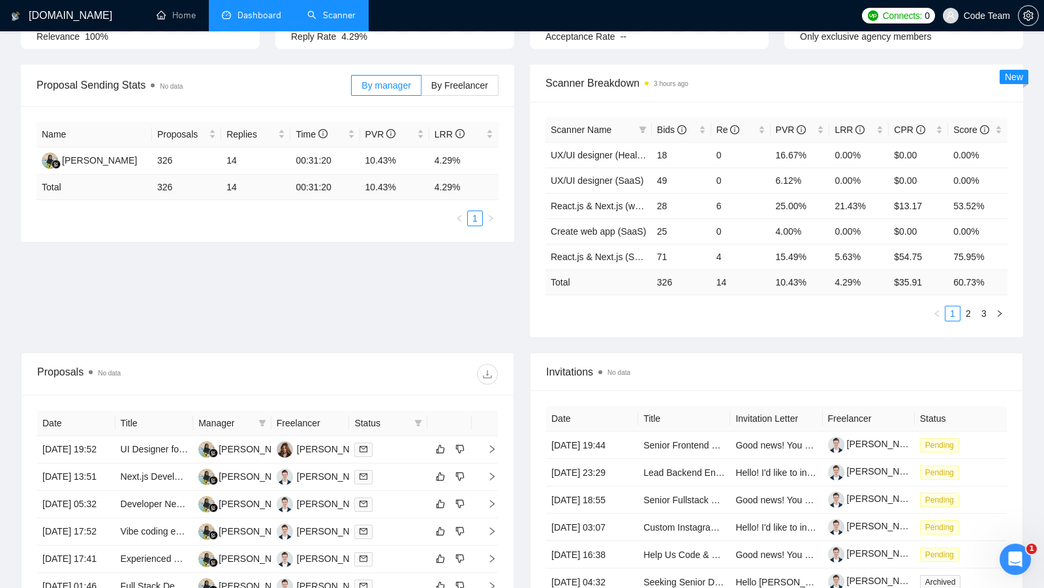
scroll to position [186, 0]
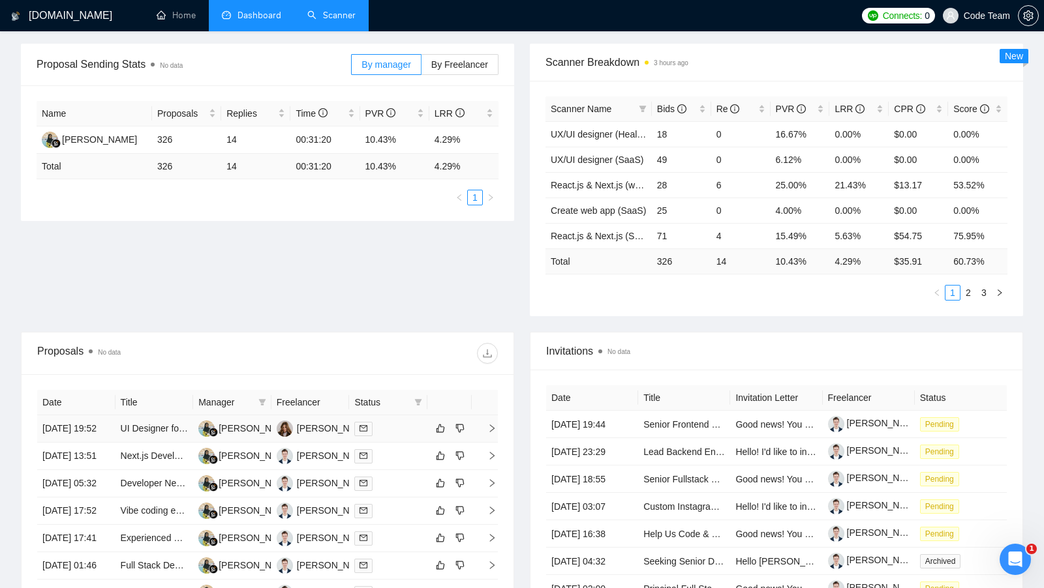
click at [402, 429] on div at bounding box center [388, 428] width 68 height 15
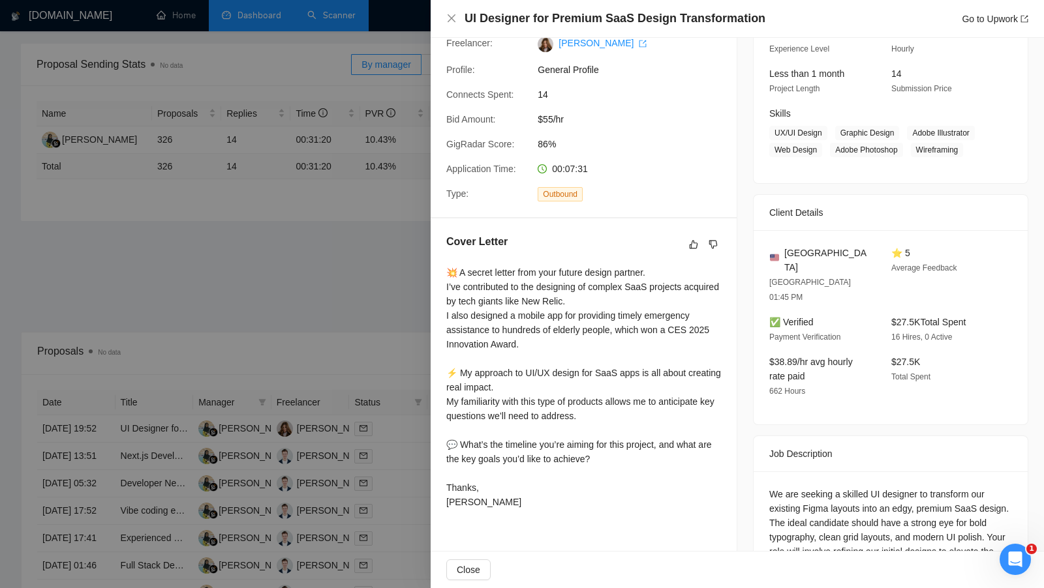
scroll to position [138, 0]
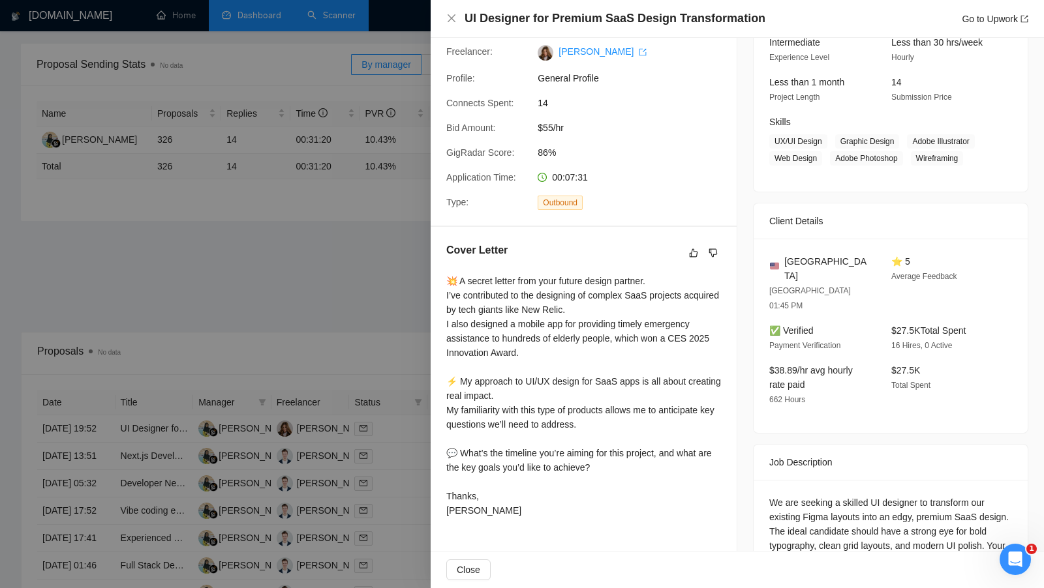
click at [375, 359] on div at bounding box center [522, 294] width 1044 height 588
